Goal: Transaction & Acquisition: Book appointment/travel/reservation

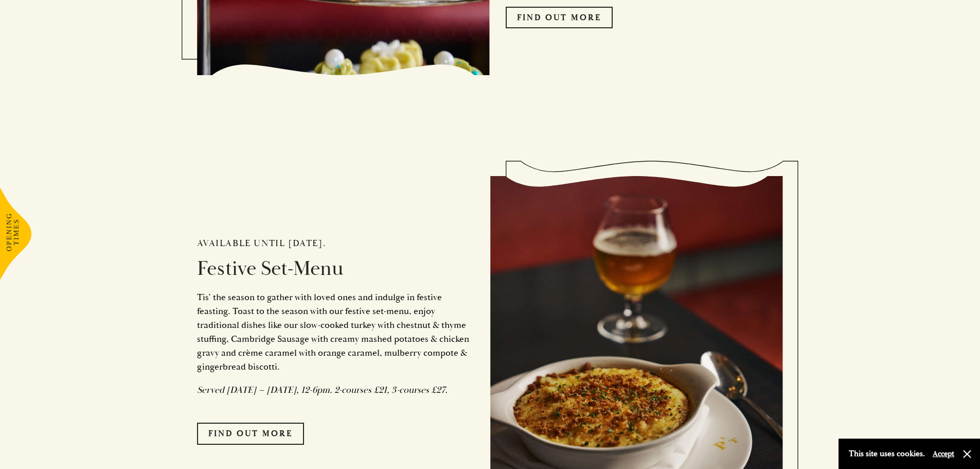
scroll to position [875, 0]
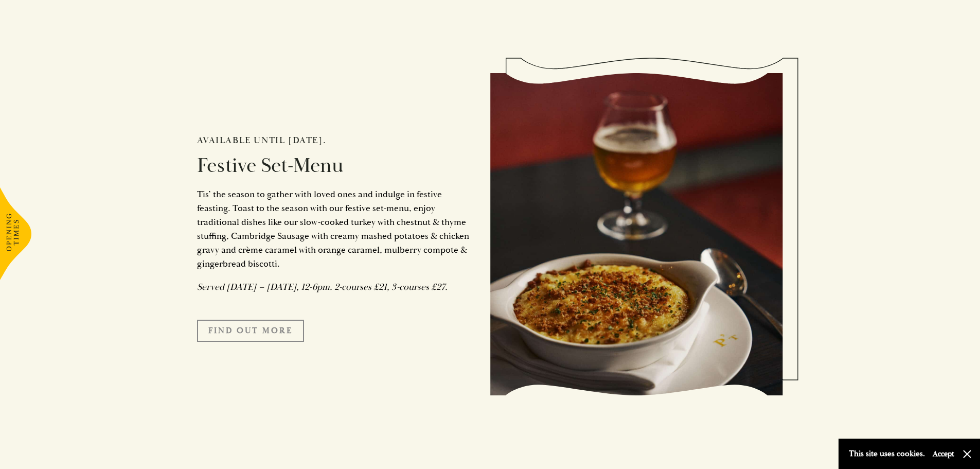
click at [251, 341] on link "FIND OUT MORE" at bounding box center [250, 331] width 107 height 22
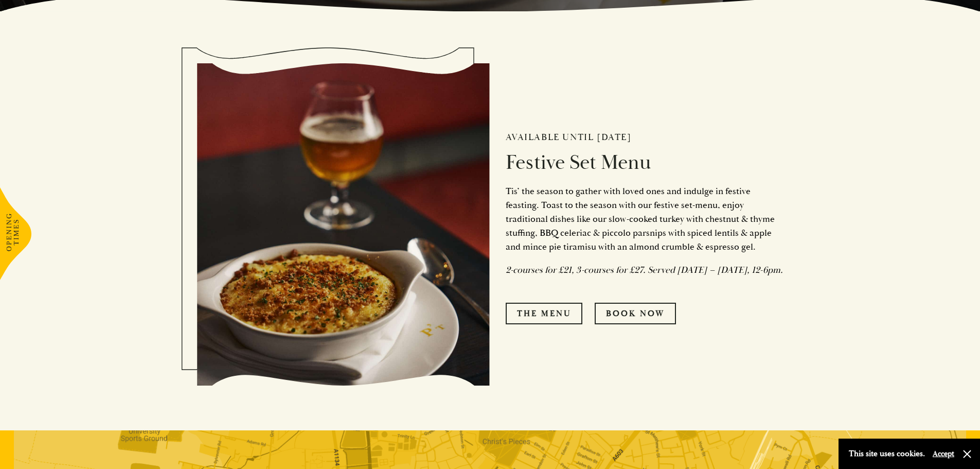
scroll to position [463, 0]
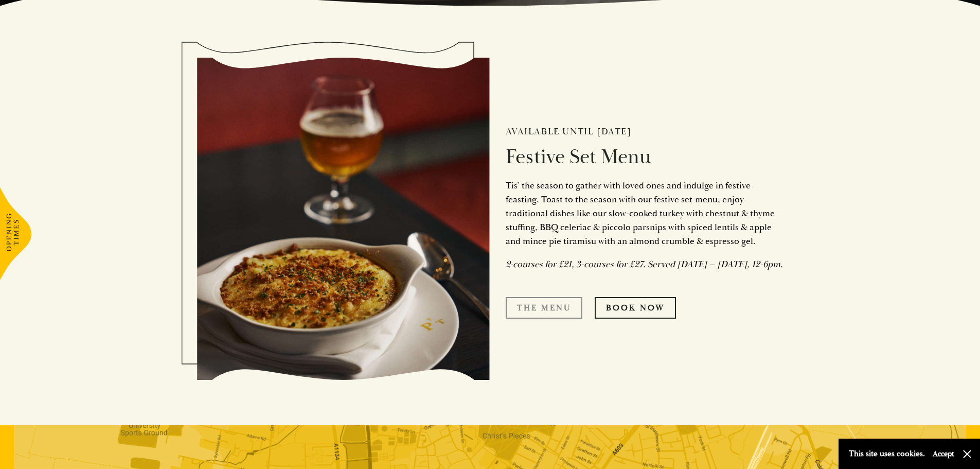
click at [522, 313] on link "The Menu" at bounding box center [544, 308] width 77 height 22
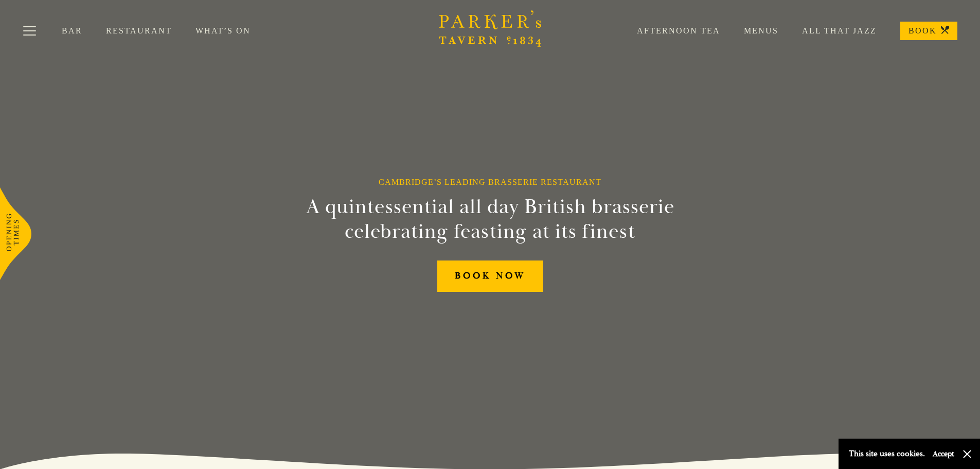
click at [766, 32] on link "Menus" at bounding box center [749, 31] width 58 height 10
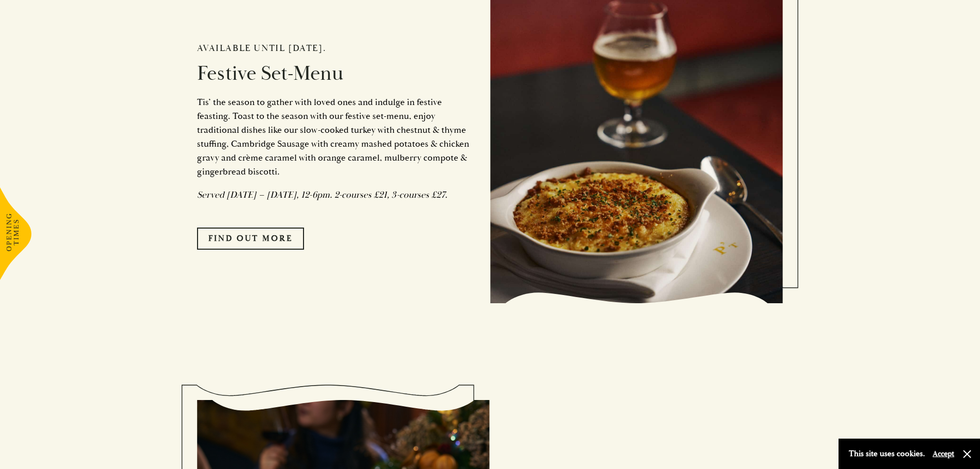
scroll to position [978, 0]
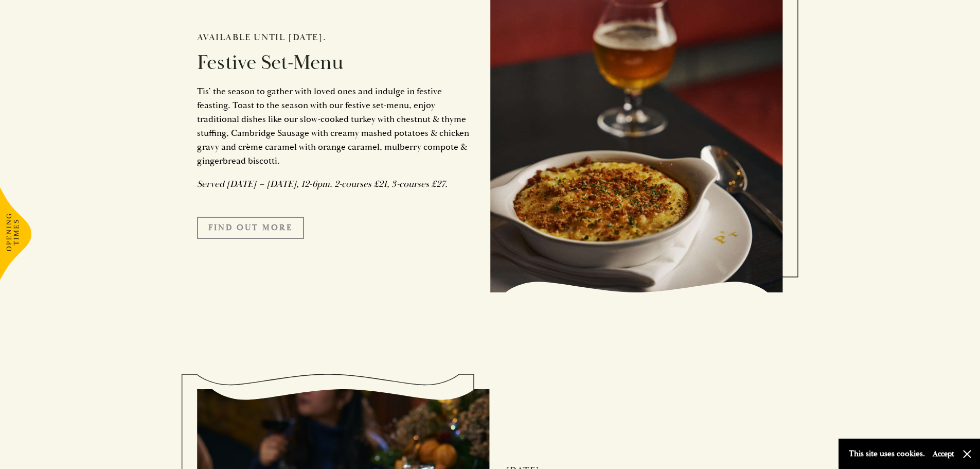
click at [271, 238] on link "FIND OUT MORE" at bounding box center [250, 228] width 107 height 22
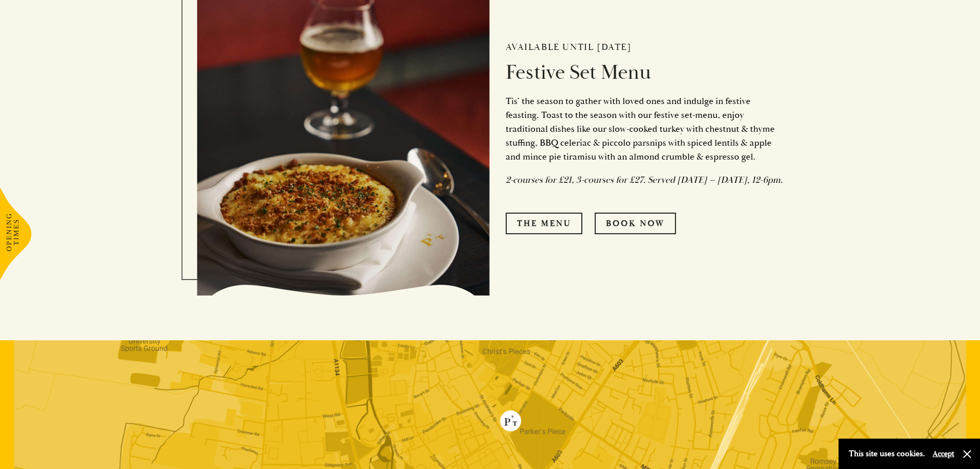
scroll to position [566, 0]
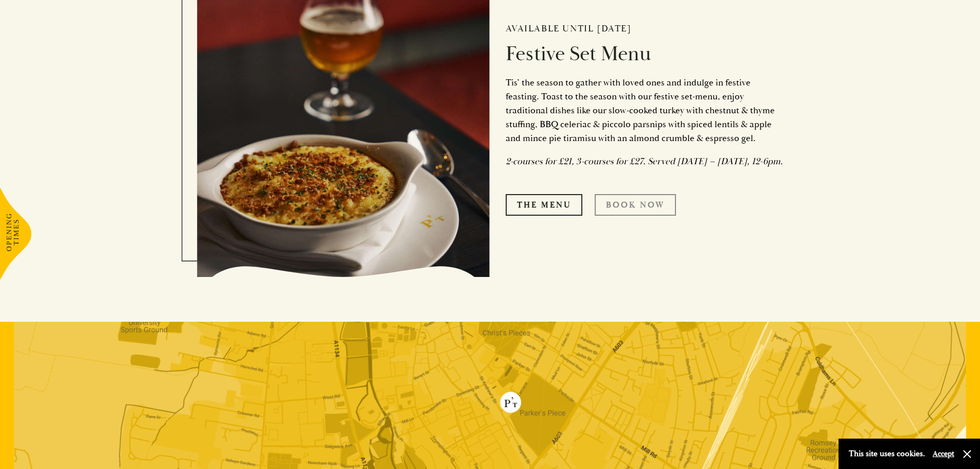
click at [623, 215] on link "Book Now" at bounding box center [635, 205] width 81 height 22
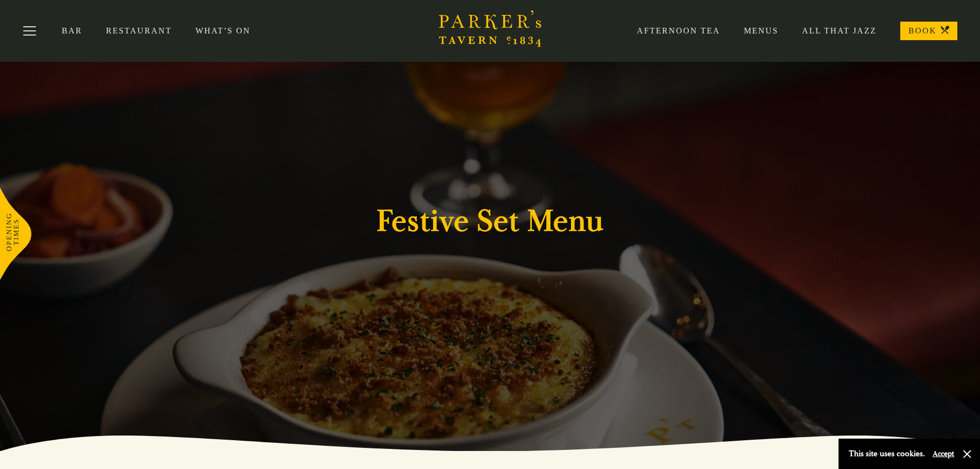
scroll to position [0, 0]
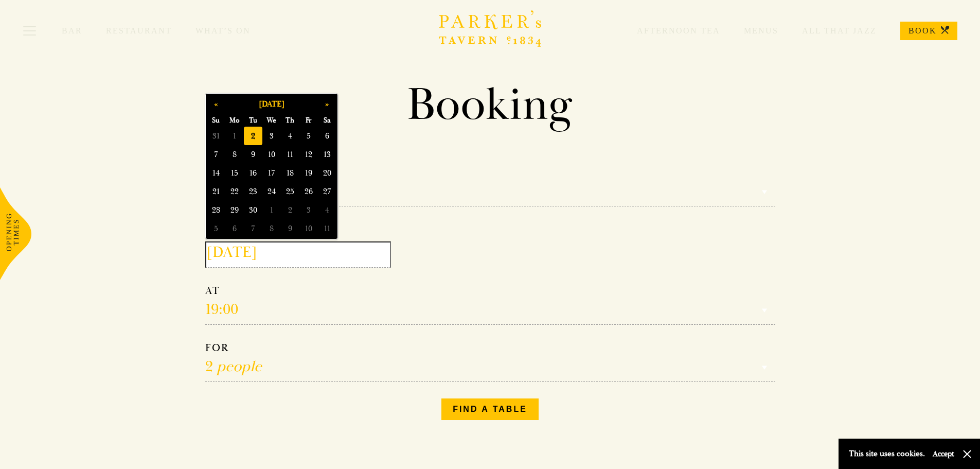
click at [290, 254] on input "[DATE]" at bounding box center [298, 254] width 186 height 26
click at [329, 104] on button "»" at bounding box center [327, 104] width 19 height 19
click at [265, 156] on span "10" at bounding box center [271, 154] width 19 height 19
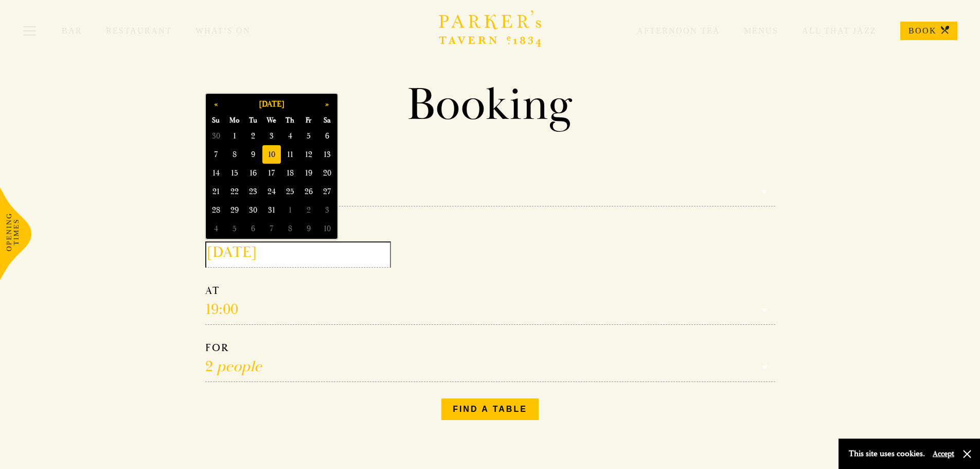
type input "[DATE]"
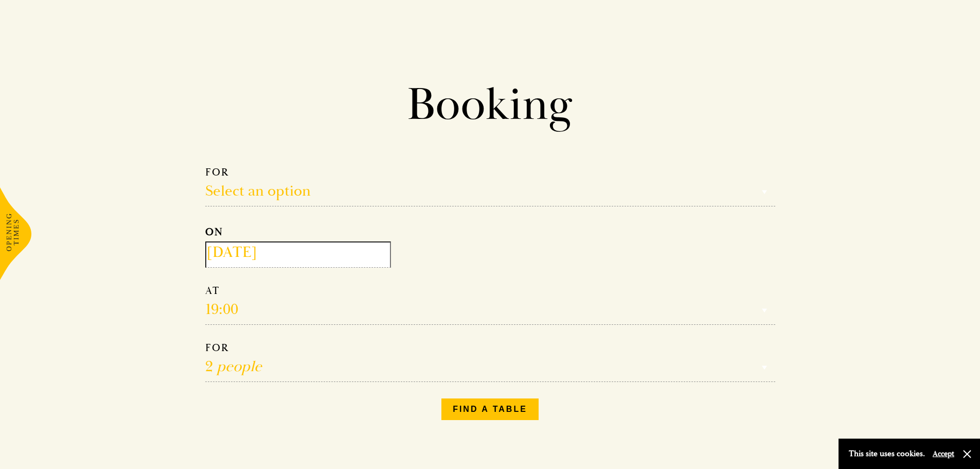
scroll to position [51, 0]
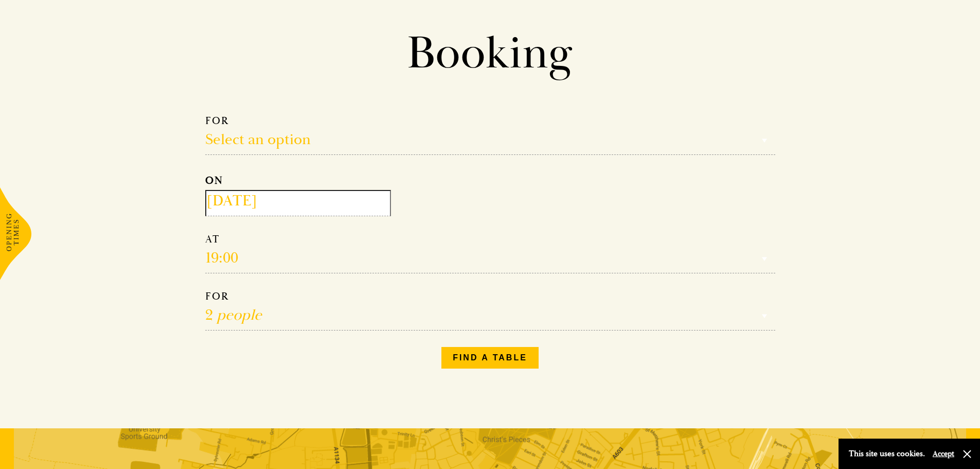
click at [227, 253] on select "Reservation time" at bounding box center [490, 253] width 570 height 41
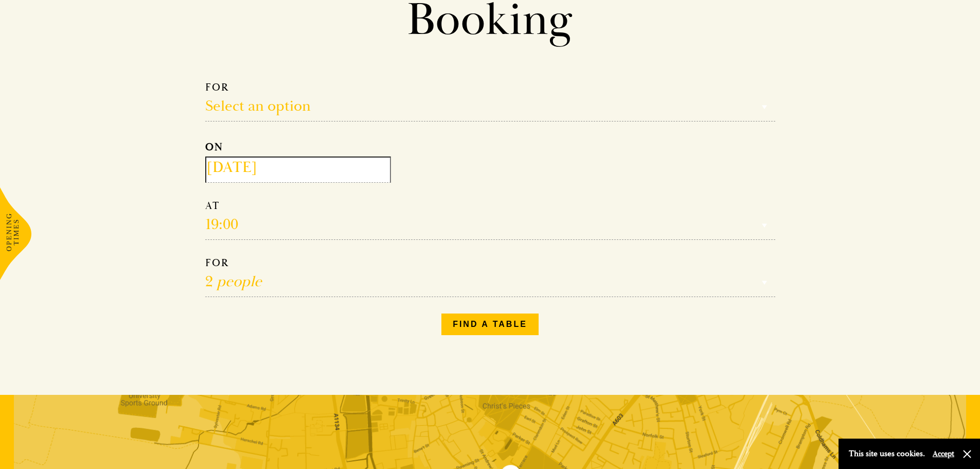
scroll to position [103, 0]
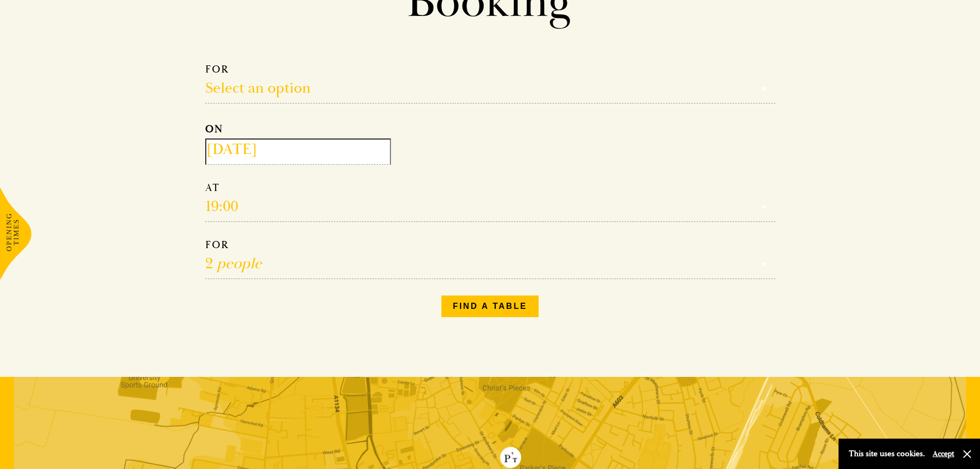
click at [222, 206] on select "Reservation time" at bounding box center [490, 201] width 570 height 41
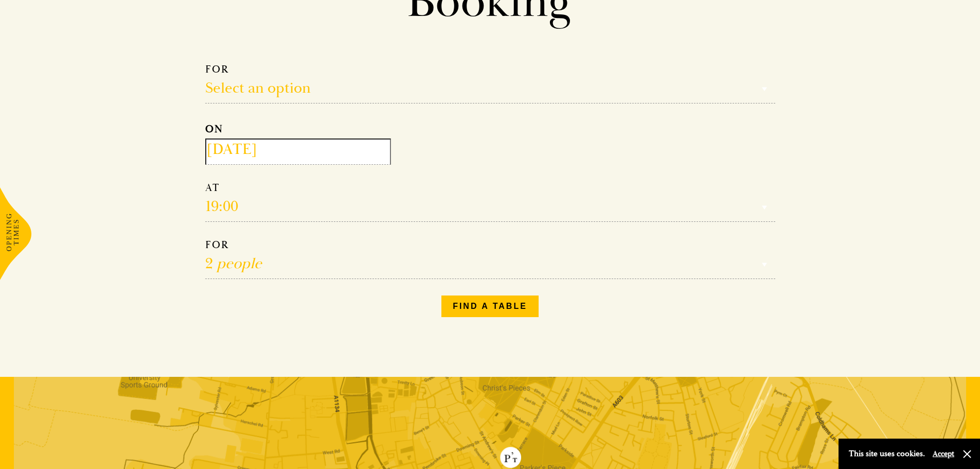
click at [225, 77] on select "Select an option Lunch Dinner Afternoon Tea" at bounding box center [490, 83] width 570 height 41
select select "134868"
click at [205, 63] on select "Select an option Lunch Dinner Afternoon Tea" at bounding box center [490, 83] width 570 height 41
click at [211, 210] on select "12:00 12:30 13:00 13:30 14:00 14:30 15:00 15:30 16:00 16:30 17:00" at bounding box center [490, 201] width 570 height 41
select select "13:00"
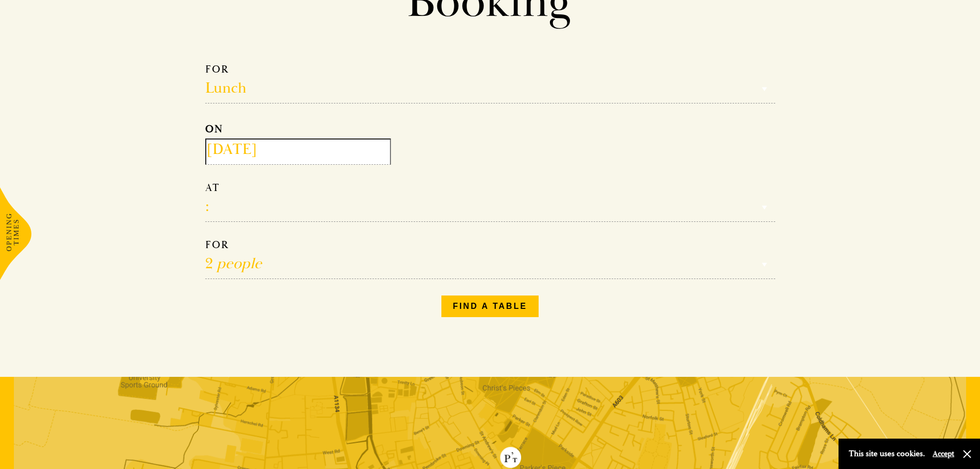
click at [205, 181] on select "12:00 12:30 13:00 13:30 14:00 14:30 15:00 15:30 16:00 16:30 17:00" at bounding box center [490, 201] width 570 height 41
click at [224, 266] on select "1 person 2 people 3 people 4 people 5 people 6 people 7 people 8 people 9 peopl…" at bounding box center [490, 258] width 570 height 41
select select "21"
click at [205, 238] on select "1 person 2 people 3 people 4 people 5 people 6 people 7 people 8 people 9 peopl…" at bounding box center [490, 258] width 570 height 41
click at [243, 268] on select "1 person 2 people 3 people 4 people 5 people 6 people 7 people 8 people 9 peopl…" at bounding box center [490, 258] width 570 height 41
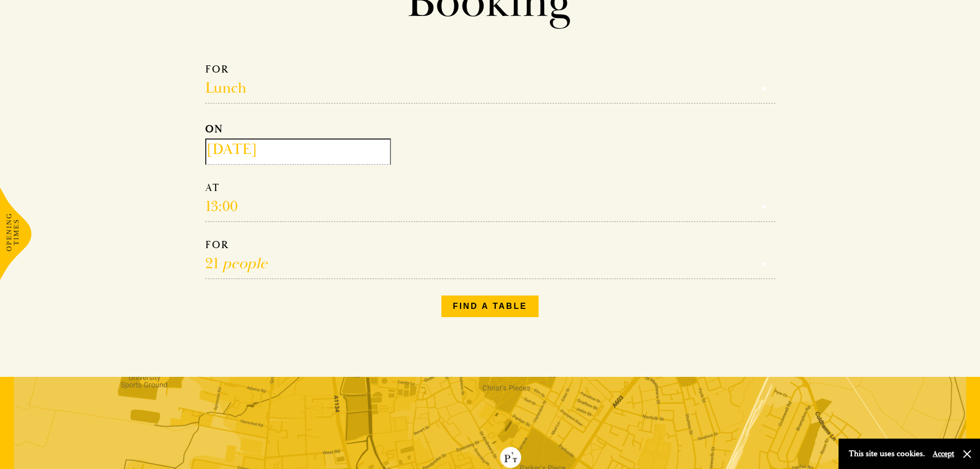
click at [205, 238] on select "1 person 2 people 3 people 4 people 5 people 6 people 7 people 8 people 9 peopl…" at bounding box center [490, 258] width 570 height 41
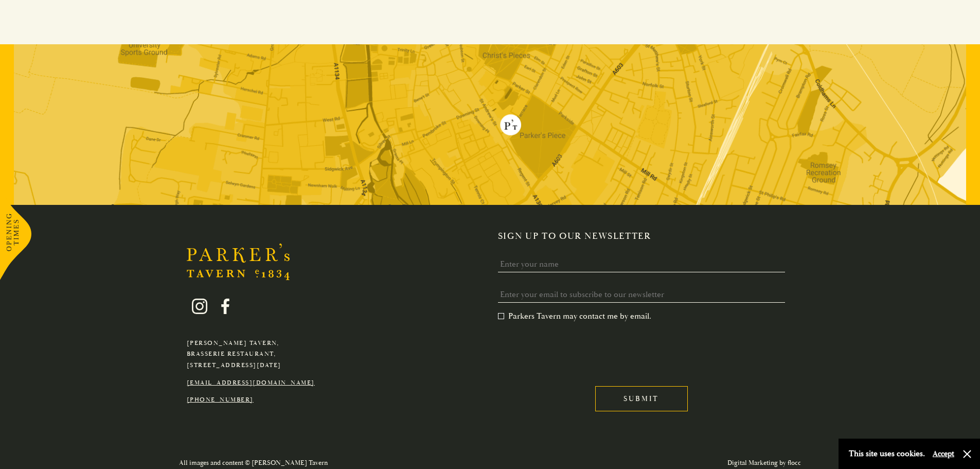
scroll to position [442, 0]
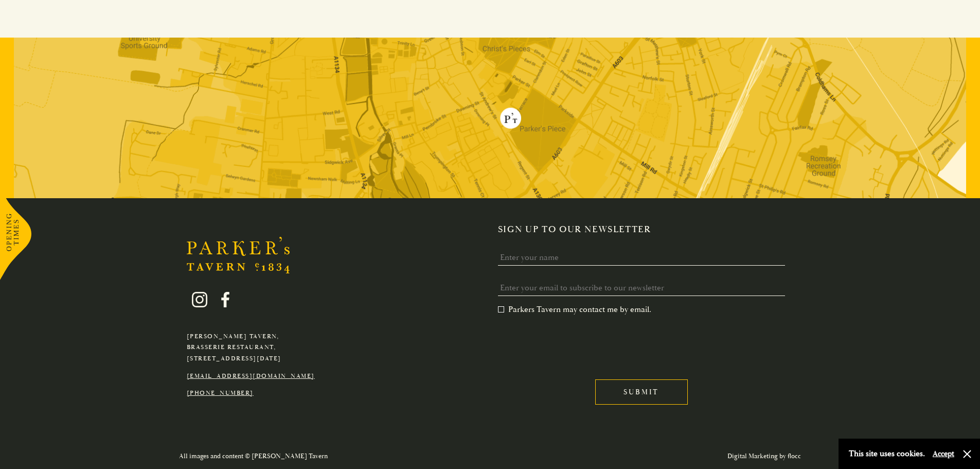
click at [285, 376] on link "[EMAIL_ADDRESS][DOMAIN_NAME]" at bounding box center [251, 376] width 128 height 8
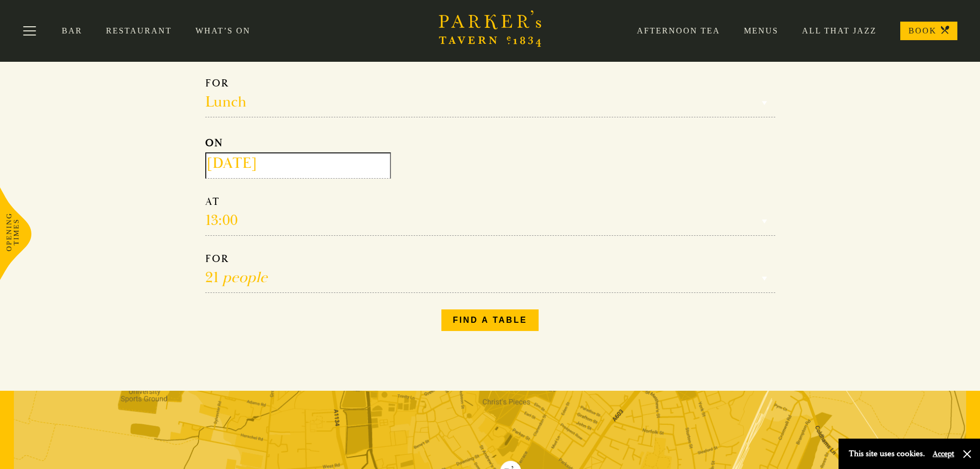
scroll to position [0, 0]
